Goal: Transaction & Acquisition: Purchase product/service

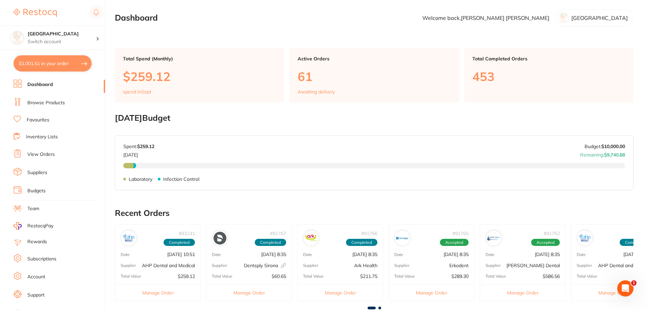
click at [53, 65] on button "$1,001.51 in your order" at bounding box center [53, 63] width 78 height 16
checkbox input "true"
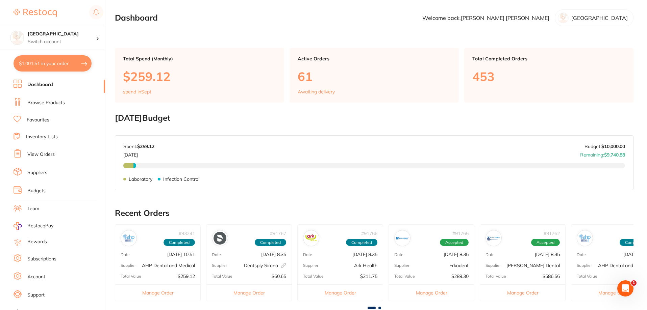
checkbox input "true"
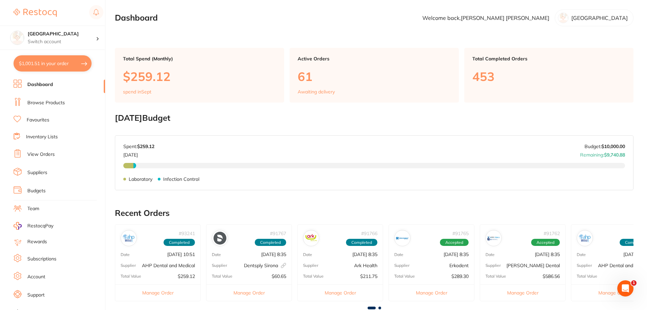
checkbox input "true"
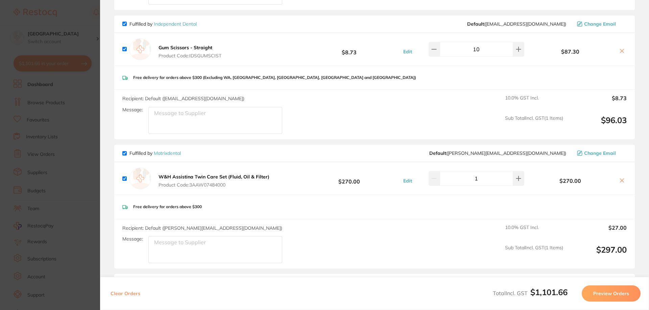
scroll to position [507, 0]
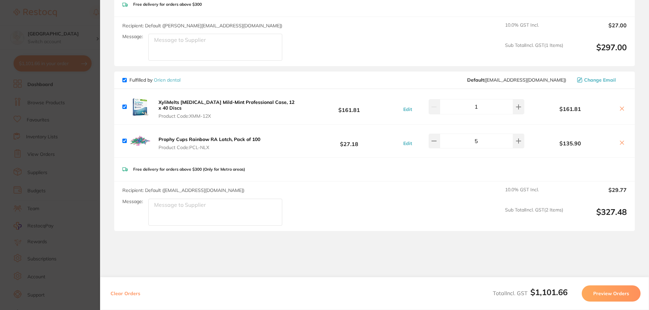
click at [87, 116] on section "Update RRP Set your pre negotiated price for this item. Item Agreed RRP (excl. …" at bounding box center [324, 155] width 649 height 310
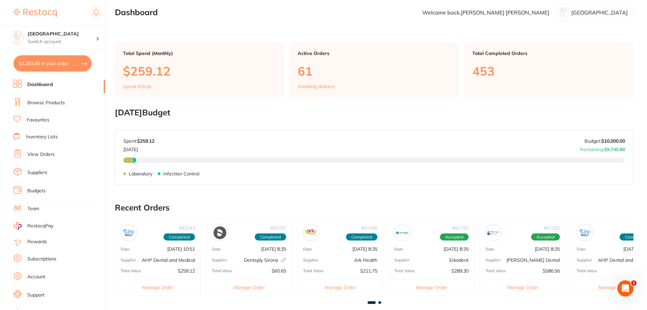
scroll to position [0, 0]
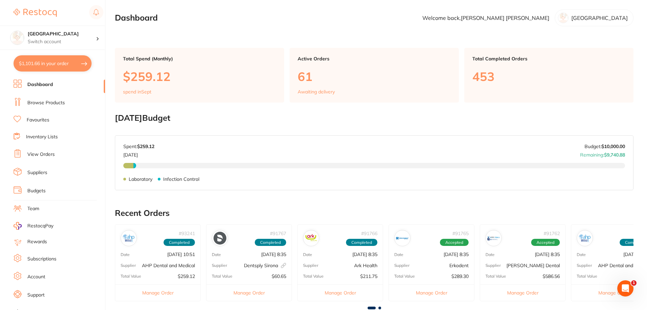
click at [49, 103] on link "Browse Products" at bounding box center [46, 103] width 38 height 7
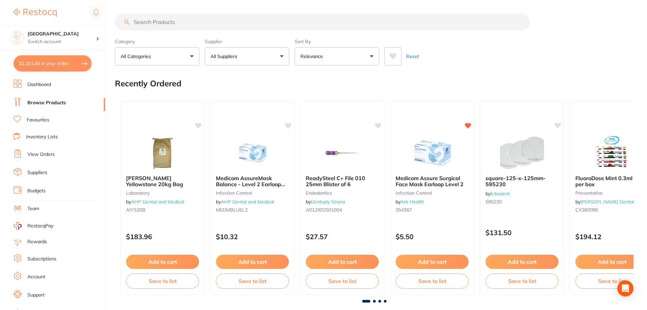
click at [141, 22] on input "search" at bounding box center [322, 22] width 415 height 17
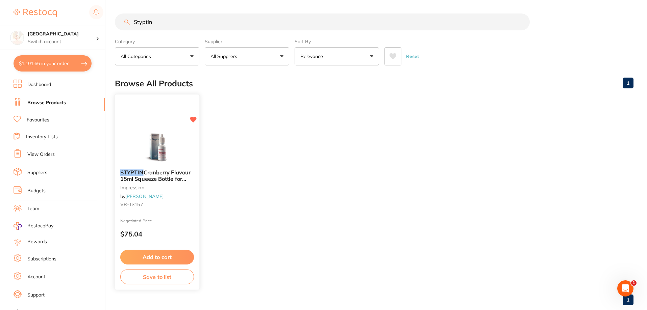
click at [156, 141] on img at bounding box center [157, 147] width 44 height 34
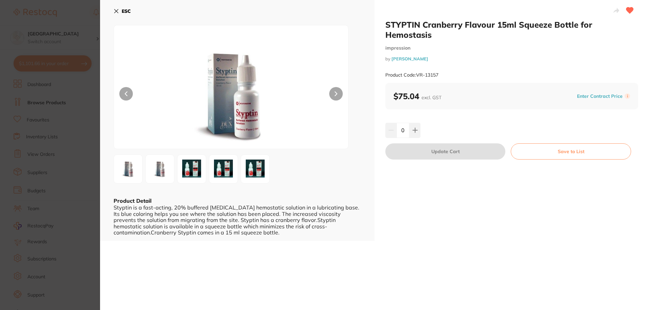
click at [190, 167] on img at bounding box center [191, 169] width 24 height 24
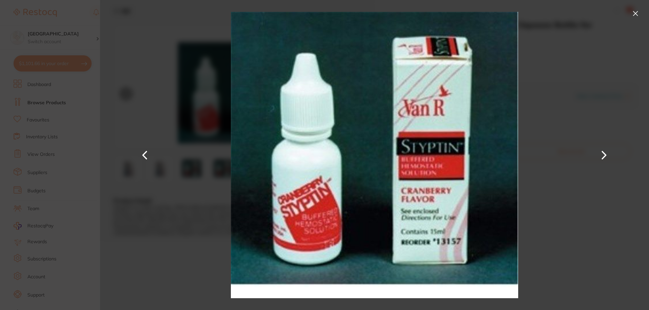
click at [635, 10] on button at bounding box center [635, 13] width 11 height 11
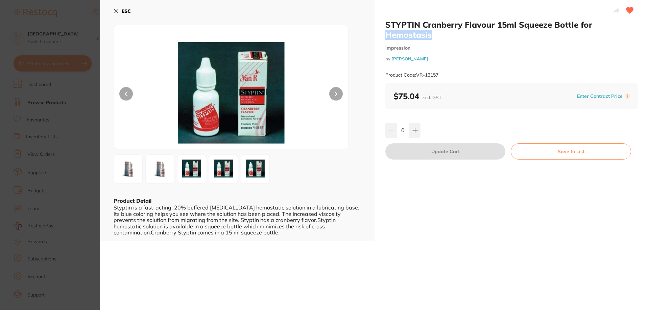
drag, startPoint x: 435, startPoint y: 35, endPoint x: 381, endPoint y: 35, distance: 53.7
click at [381, 35] on div "STYPTIN Cranberry Flavour 15ml Squeeze Bottle for Hemostasis impression by [PER…" at bounding box center [511, 120] width 274 height 241
copy h2 "Hemostasis"
click at [119, 10] on button "ESC" at bounding box center [122, 10] width 17 height 11
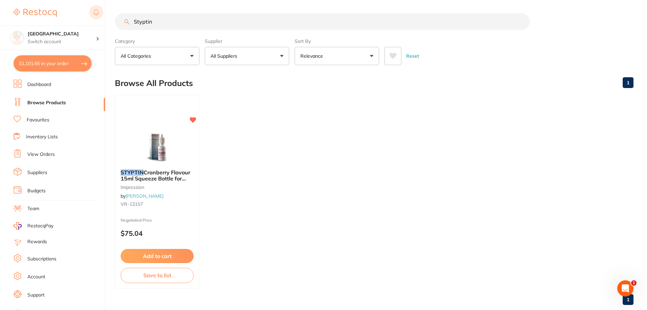
drag, startPoint x: 161, startPoint y: 23, endPoint x: 100, endPoint y: 18, distance: 60.7
click at [103, 19] on div "$1,101.66 Katoomba Dental Centre Switch account [GEOGRAPHIC_DATA] $1,101.66 in …" at bounding box center [323, 155] width 647 height 310
paste input "Hemostasis"
drag, startPoint x: 172, startPoint y: 22, endPoint x: 66, endPoint y: 0, distance: 108.3
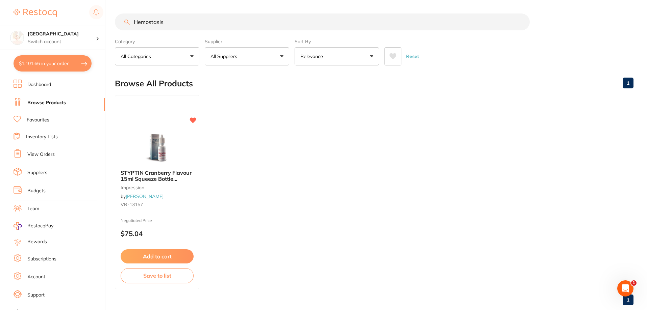
click at [67, 1] on div "$1,101.66 Katoomba Dental Centre Switch account [GEOGRAPHIC_DATA] $1,101.66 in …" at bounding box center [323, 155] width 647 height 310
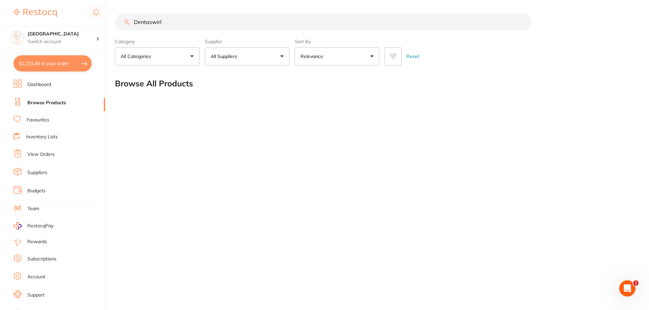
drag, startPoint x: 172, startPoint y: 22, endPoint x: 131, endPoint y: 21, distance: 40.9
click at [131, 21] on input "Dentaswirl" at bounding box center [323, 22] width 416 height 17
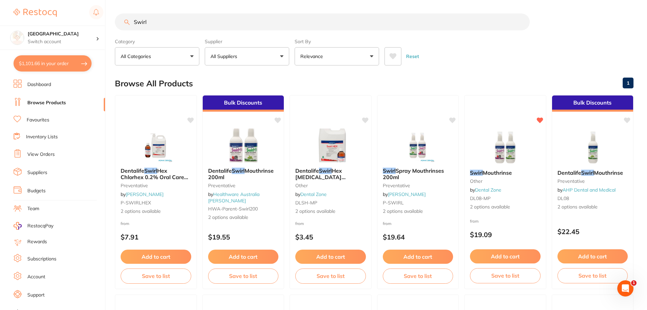
type input "Swirl"
click at [395, 59] on icon at bounding box center [392, 56] width 7 height 7
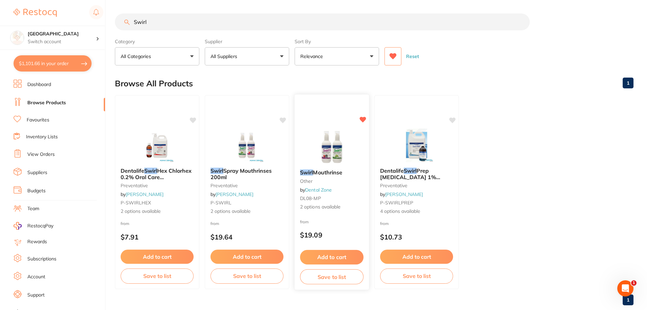
click at [329, 153] on img at bounding box center [331, 147] width 44 height 34
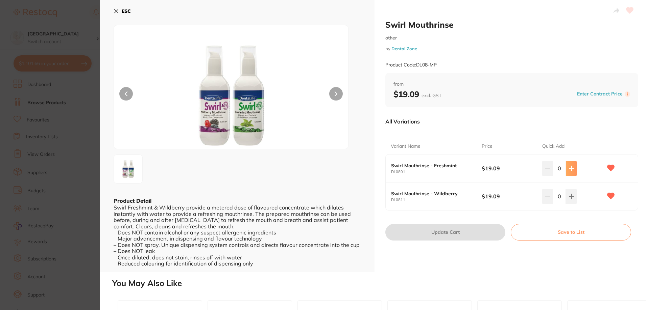
click at [569, 167] on icon at bounding box center [571, 168] width 5 height 5
type input "1"
click at [569, 192] on button at bounding box center [571, 196] width 11 height 15
type input "1"
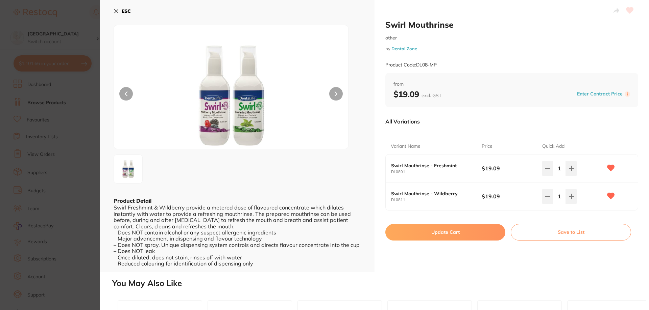
drag, startPoint x: 569, startPoint y: 170, endPoint x: 570, endPoint y: 187, distance: 17.2
click at [569, 169] on icon at bounding box center [571, 168] width 5 height 5
type input "2"
click at [571, 193] on button at bounding box center [571, 196] width 11 height 15
type input "2"
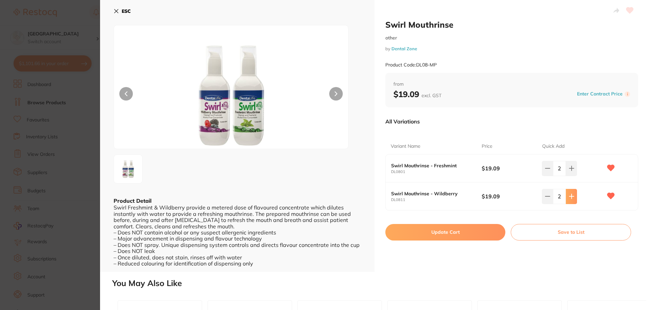
drag, startPoint x: 571, startPoint y: 166, endPoint x: 570, endPoint y: 191, distance: 24.7
click at [571, 167] on icon at bounding box center [571, 168] width 5 height 5
type input "3"
click at [570, 194] on button at bounding box center [571, 196] width 11 height 15
type input "3"
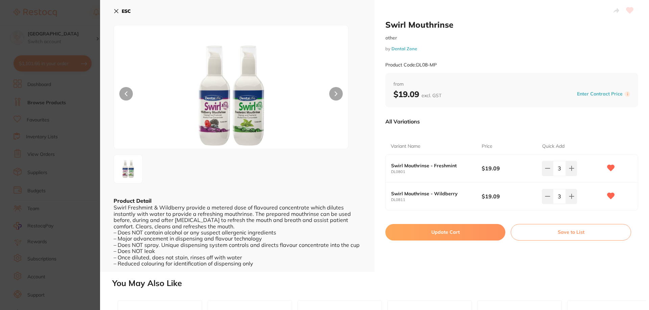
click at [470, 235] on button "Update Cart" at bounding box center [445, 232] width 120 height 16
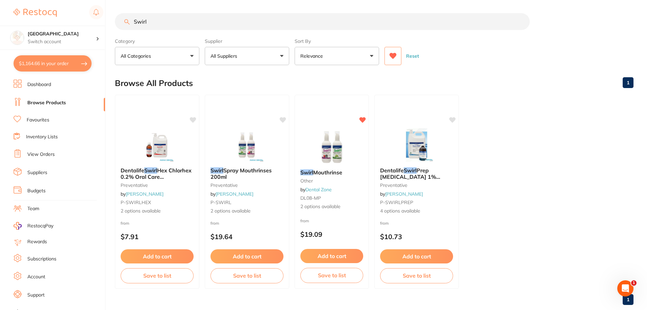
scroll to position [212, 0]
click at [29, 67] on button "$1,227.66 in your order" at bounding box center [53, 63] width 78 height 16
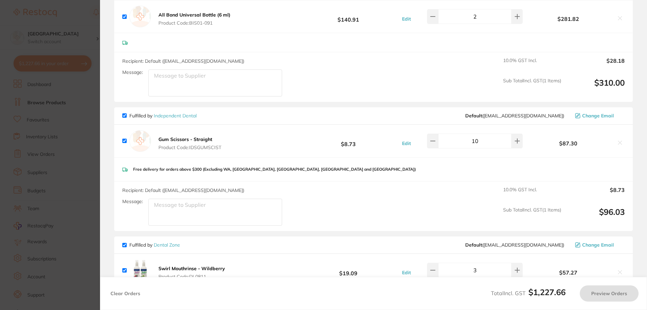
checkbox input "true"
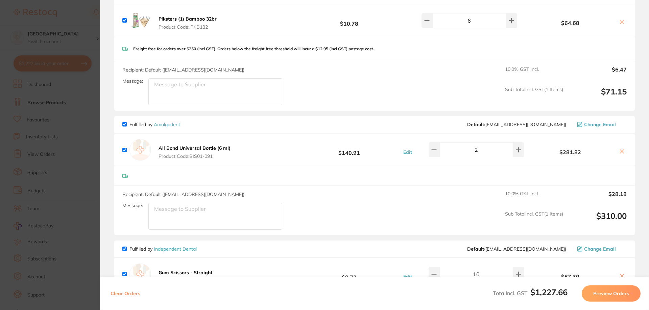
scroll to position [0, 0]
